Goal: Information Seeking & Learning: Learn about a topic

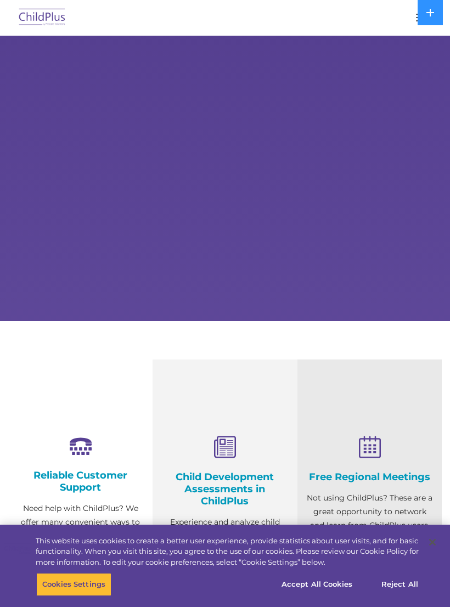
select select "MEDIUM"
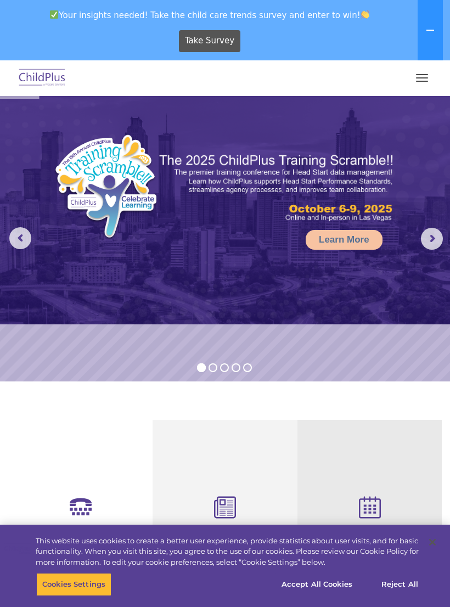
click at [440, 71] on nav "Download Support | Schedule A Demo  MENU MENU Software ChildPlus: The original…" at bounding box center [225, 78] width 450 height 36
click at [420, 77] on span "button" at bounding box center [422, 77] width 12 height 1
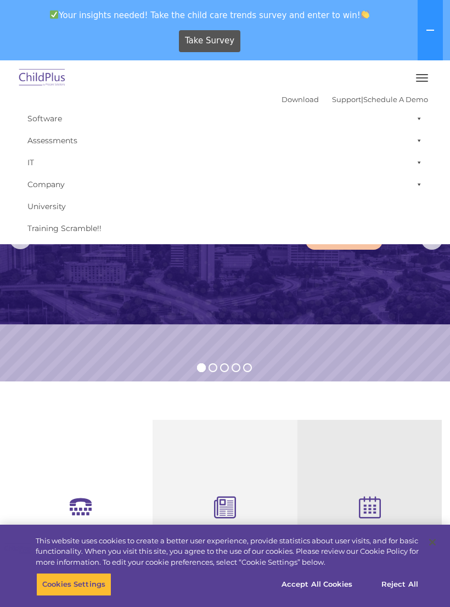
click at [422, 75] on span "button" at bounding box center [422, 74] width 12 height 1
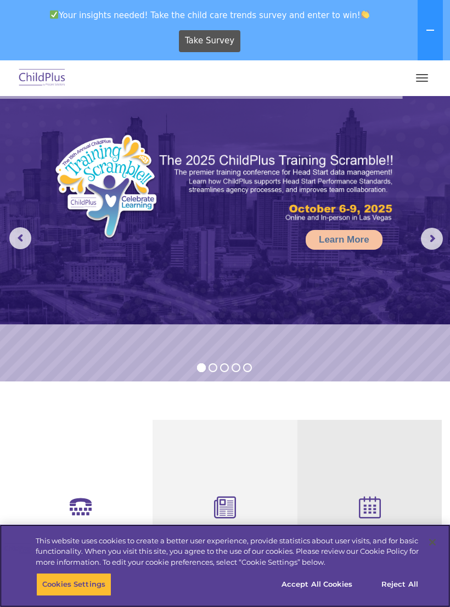
click at [401, 579] on button "Reject All" at bounding box center [400, 584] width 69 height 23
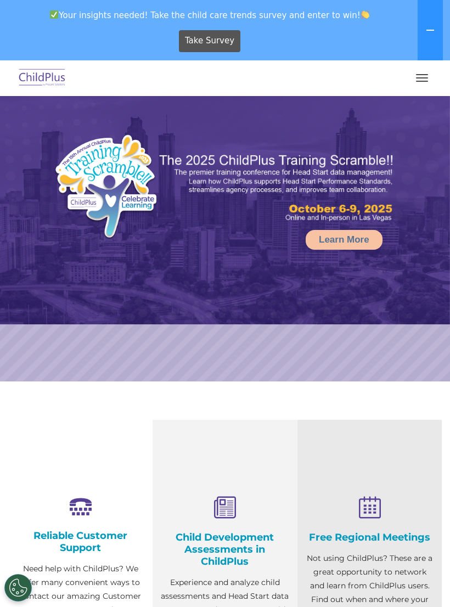
select select "MEDIUM"
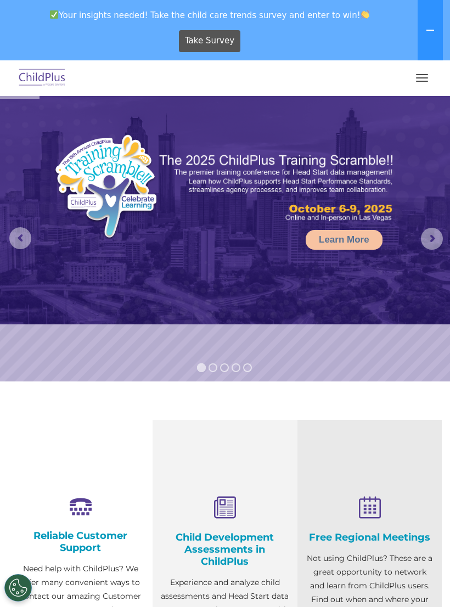
click at [436, 31] on button at bounding box center [430, 30] width 25 height 60
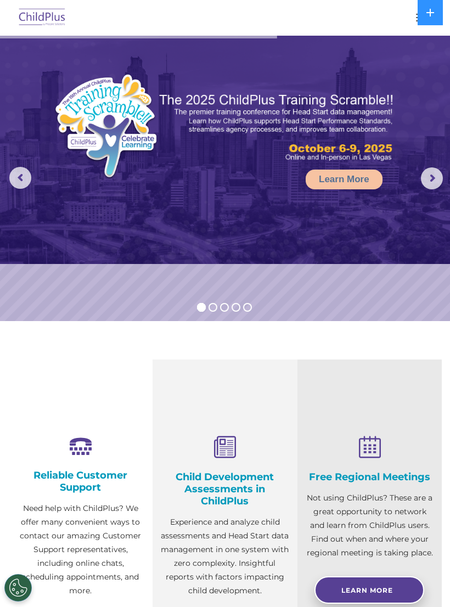
click at [431, 19] on button at bounding box center [430, 12] width 25 height 25
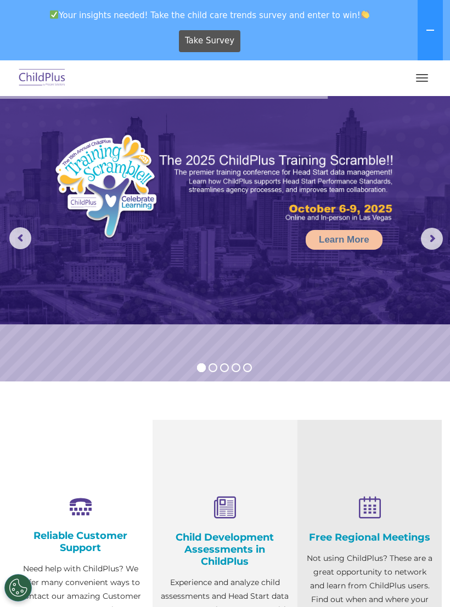
click at [427, 85] on button "button" at bounding box center [422, 78] width 23 height 18
click at [417, 83] on button "button" at bounding box center [422, 78] width 23 height 18
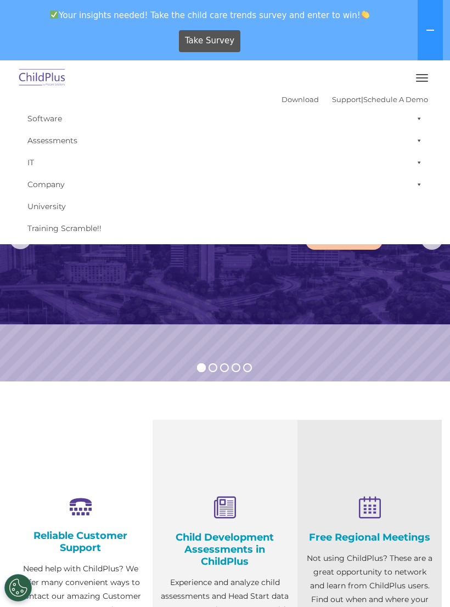
click at [417, 81] on span "button" at bounding box center [422, 81] width 12 height 1
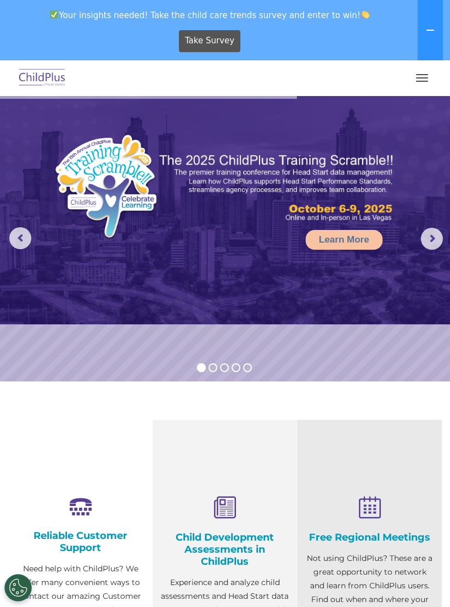
select select "MEDIUM"
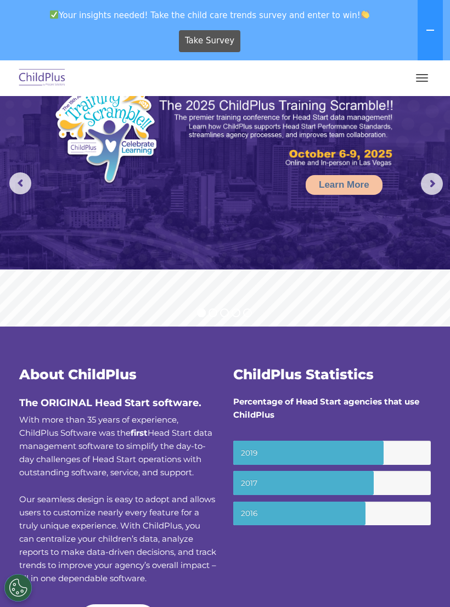
click at [422, 70] on button "button" at bounding box center [422, 78] width 23 height 18
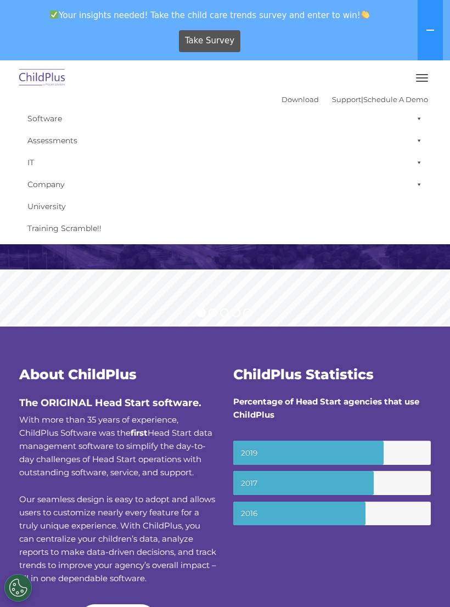
click at [351, 120] on link "Software" at bounding box center [225, 119] width 406 height 22
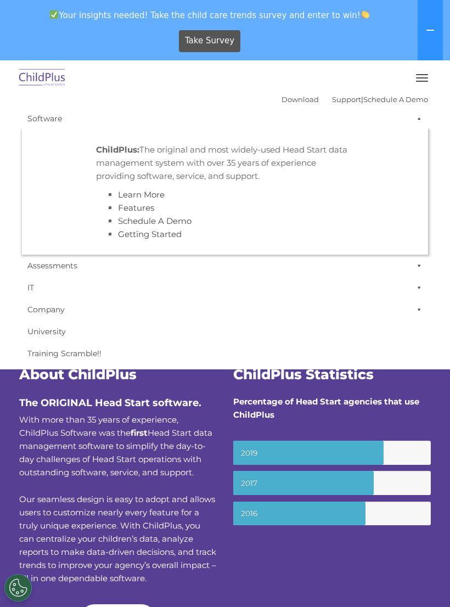
click at [421, 82] on button "button" at bounding box center [422, 78] width 23 height 18
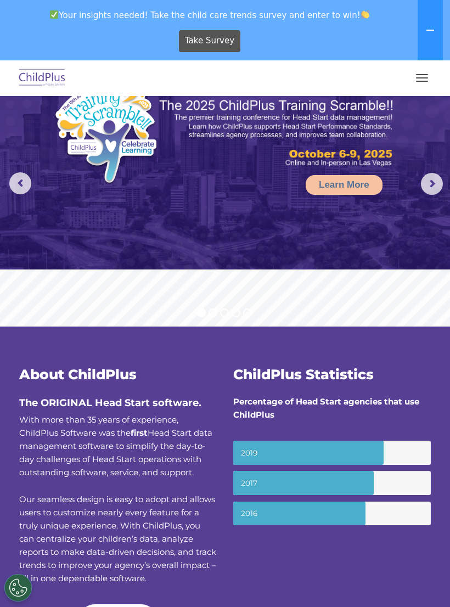
click at [432, 179] on rs-arrow at bounding box center [432, 184] width 22 height 22
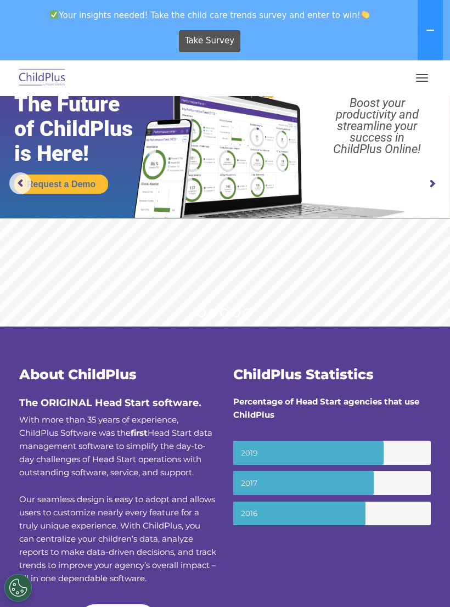
click at [432, 177] on rs-arrow at bounding box center [432, 184] width 22 height 22
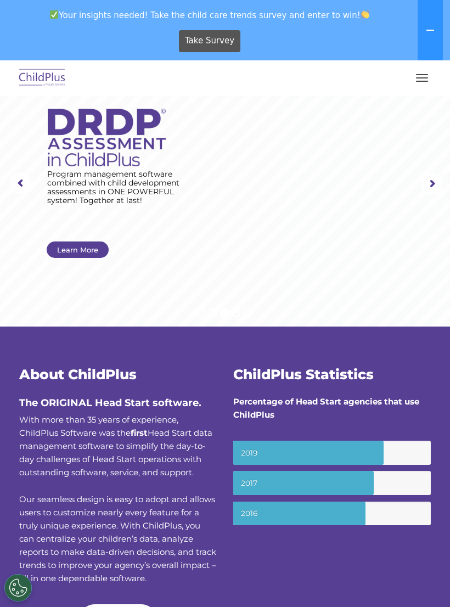
click at [423, 78] on span "button" at bounding box center [422, 77] width 12 height 1
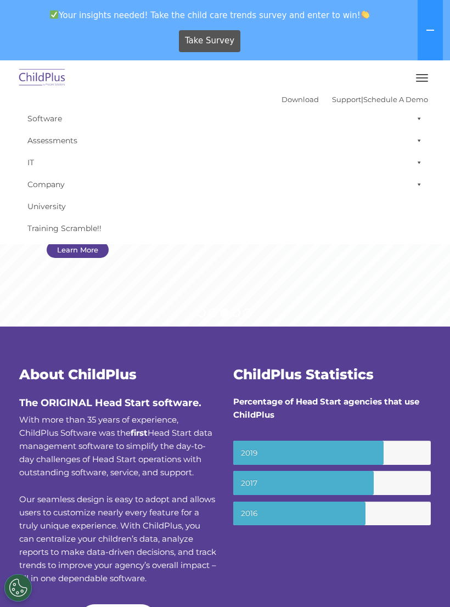
click at [415, 85] on button "button" at bounding box center [422, 78] width 23 height 18
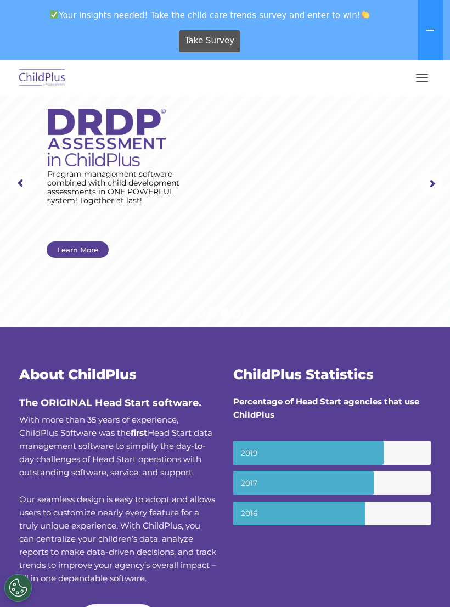
click at [27, 176] on rs-arrow at bounding box center [20, 183] width 22 height 22
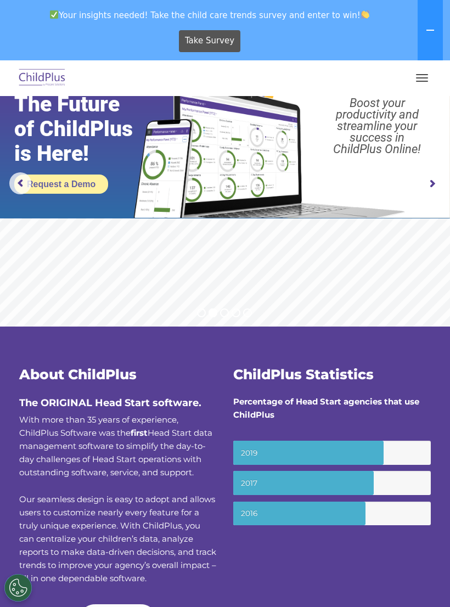
click at [34, 181] on link "Request a Demo" at bounding box center [61, 184] width 94 height 19
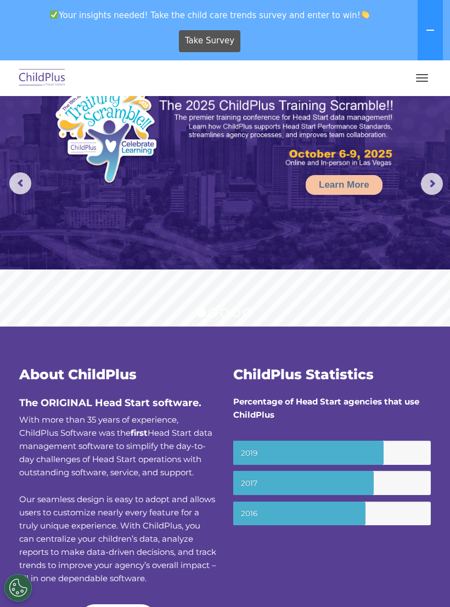
click at [39, 84] on img at bounding box center [42, 78] width 52 height 26
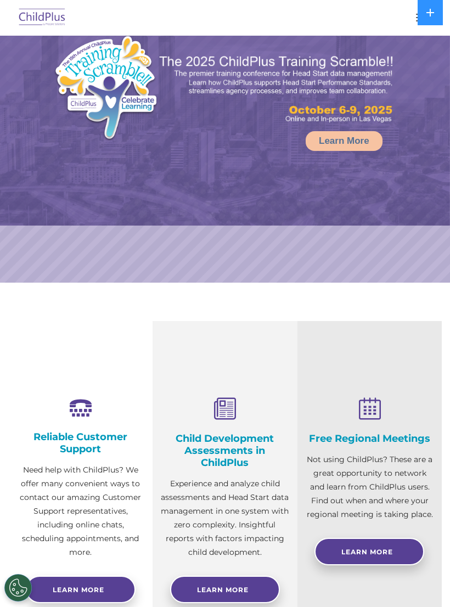
select select "MEDIUM"
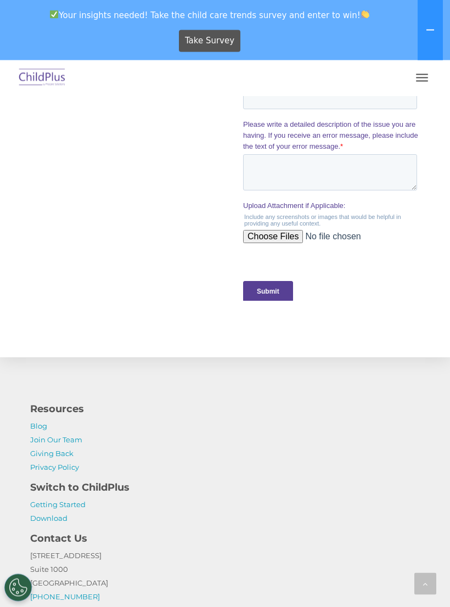
scroll to position [1229, 0]
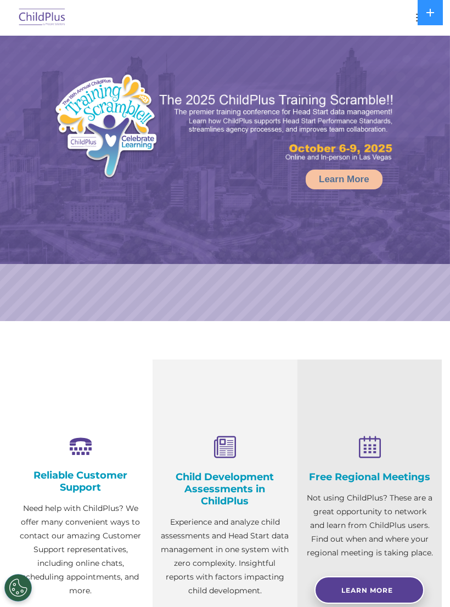
select select "MEDIUM"
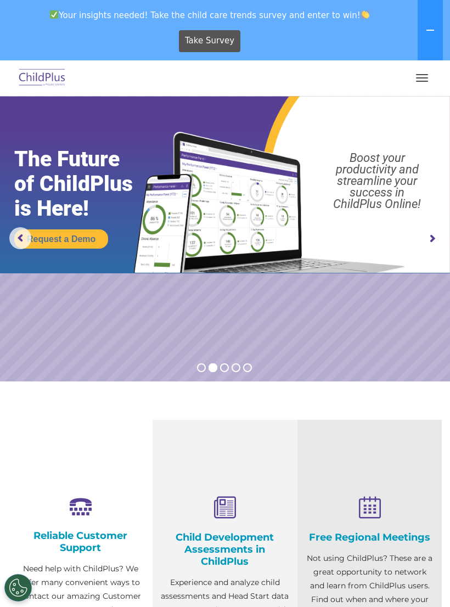
click at [417, 80] on button "button" at bounding box center [422, 78] width 23 height 18
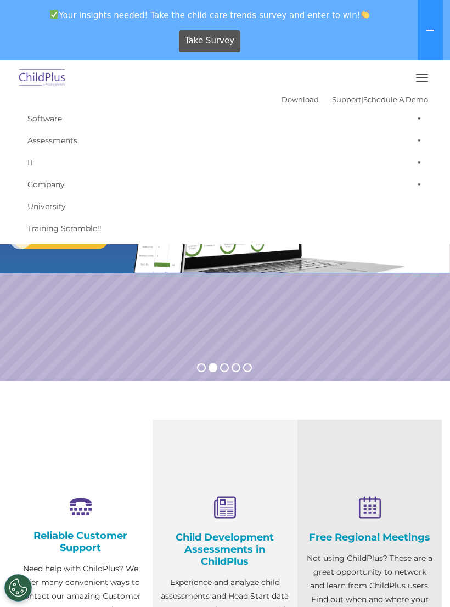
click at [282, 102] on link "Download" at bounding box center [300, 99] width 37 height 9
click at [370, 368] on rs-slide "Request a Demo The Future of ChildPlus is Here! Boost your productivity and str…" at bounding box center [225, 239] width 450 height 286
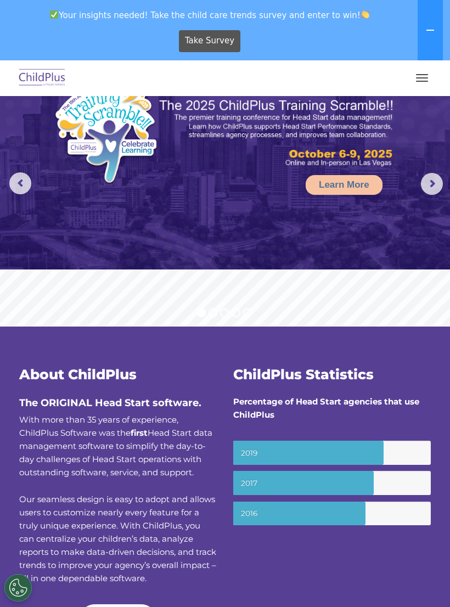
click at [415, 77] on button "button" at bounding box center [422, 78] width 23 height 18
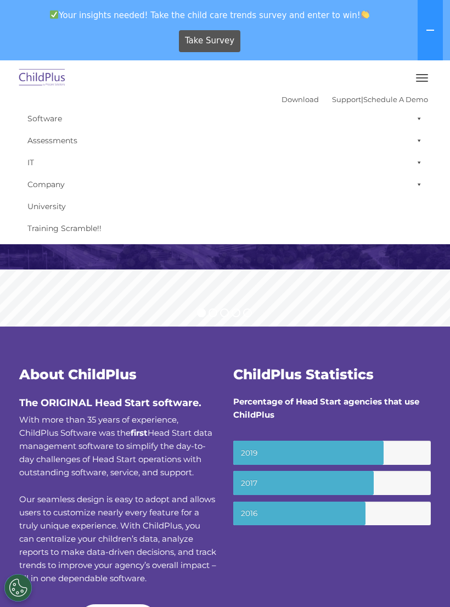
click at [59, 118] on link "Software" at bounding box center [225, 119] width 406 height 22
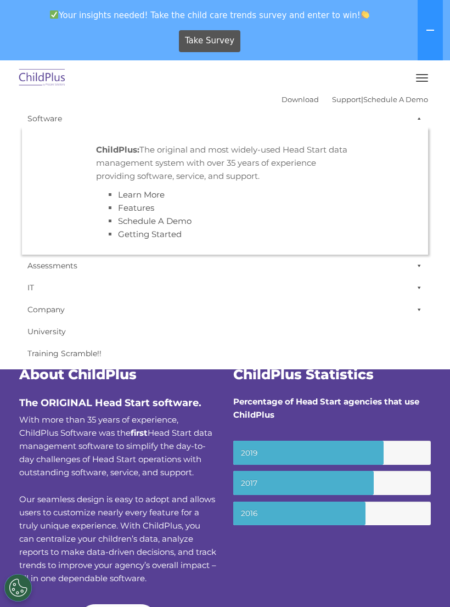
click at [42, 121] on link "Software" at bounding box center [225, 119] width 406 height 22
click at [416, 124] on span at bounding box center [417, 119] width 11 height 22
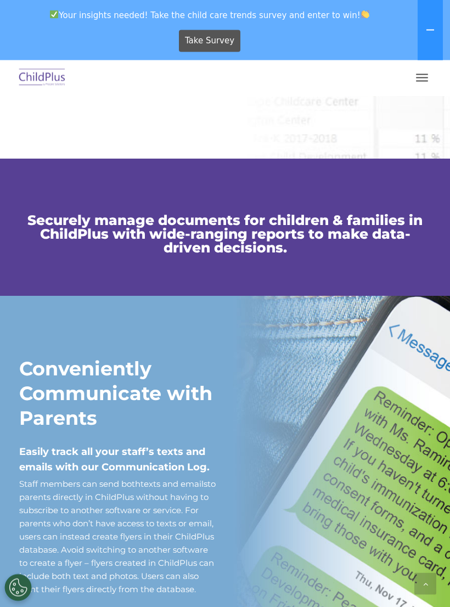
scroll to position [582, 0]
